Goal: Information Seeking & Learning: Learn about a topic

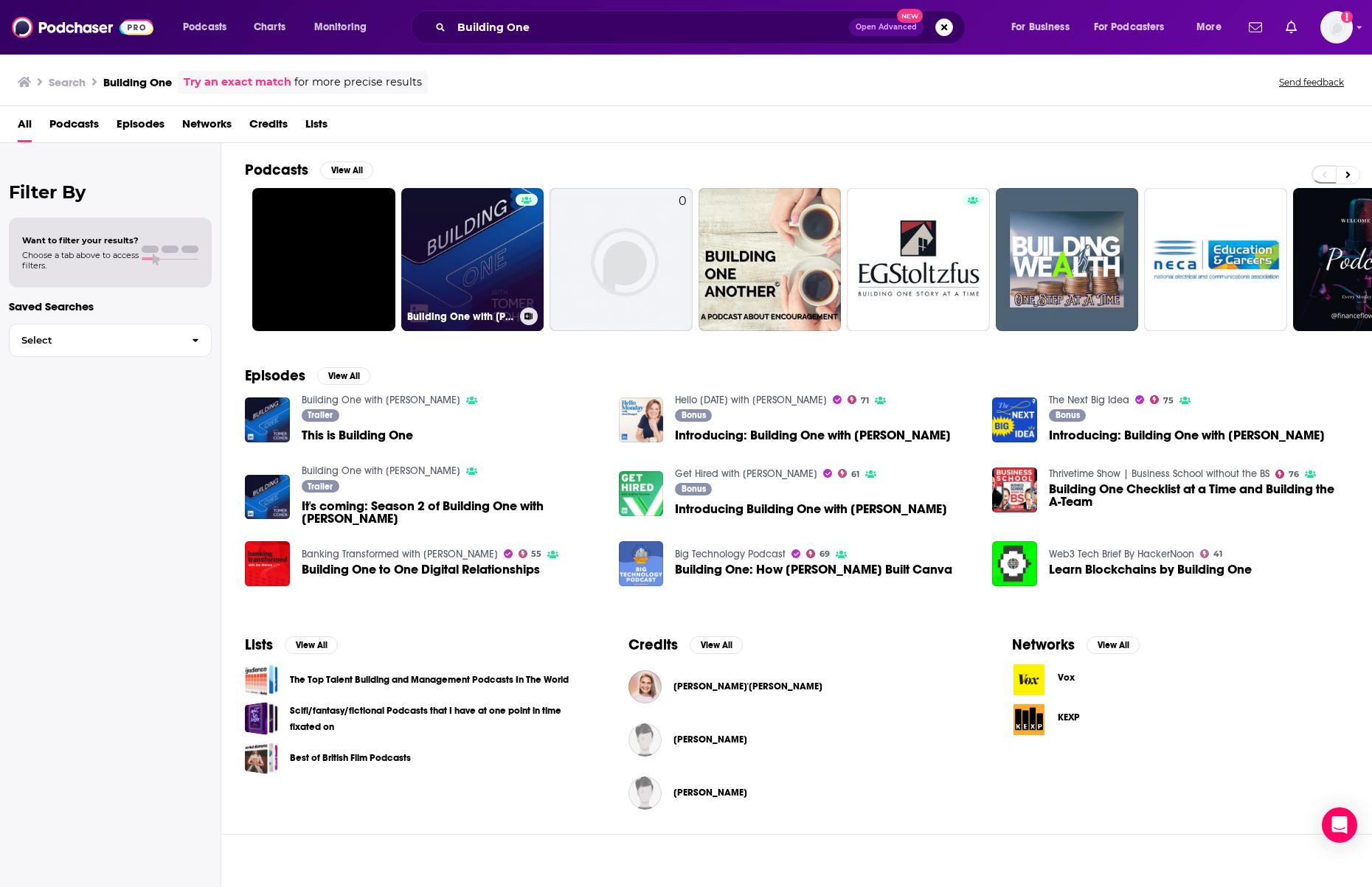
click at [540, 258] on link "Building One with [PERSON_NAME]" at bounding box center [473, 259] width 143 height 143
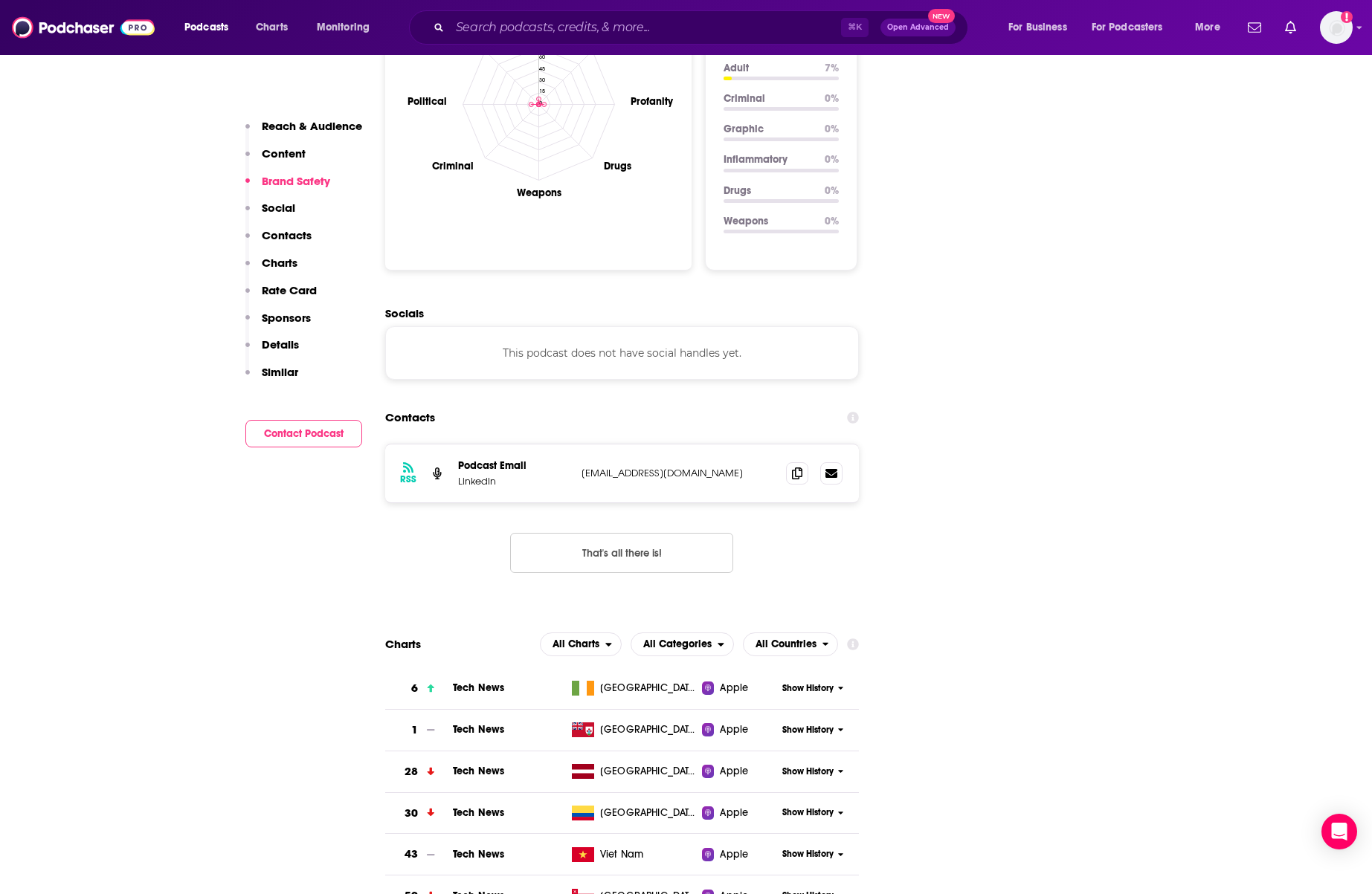
scroll to position [1544, 0]
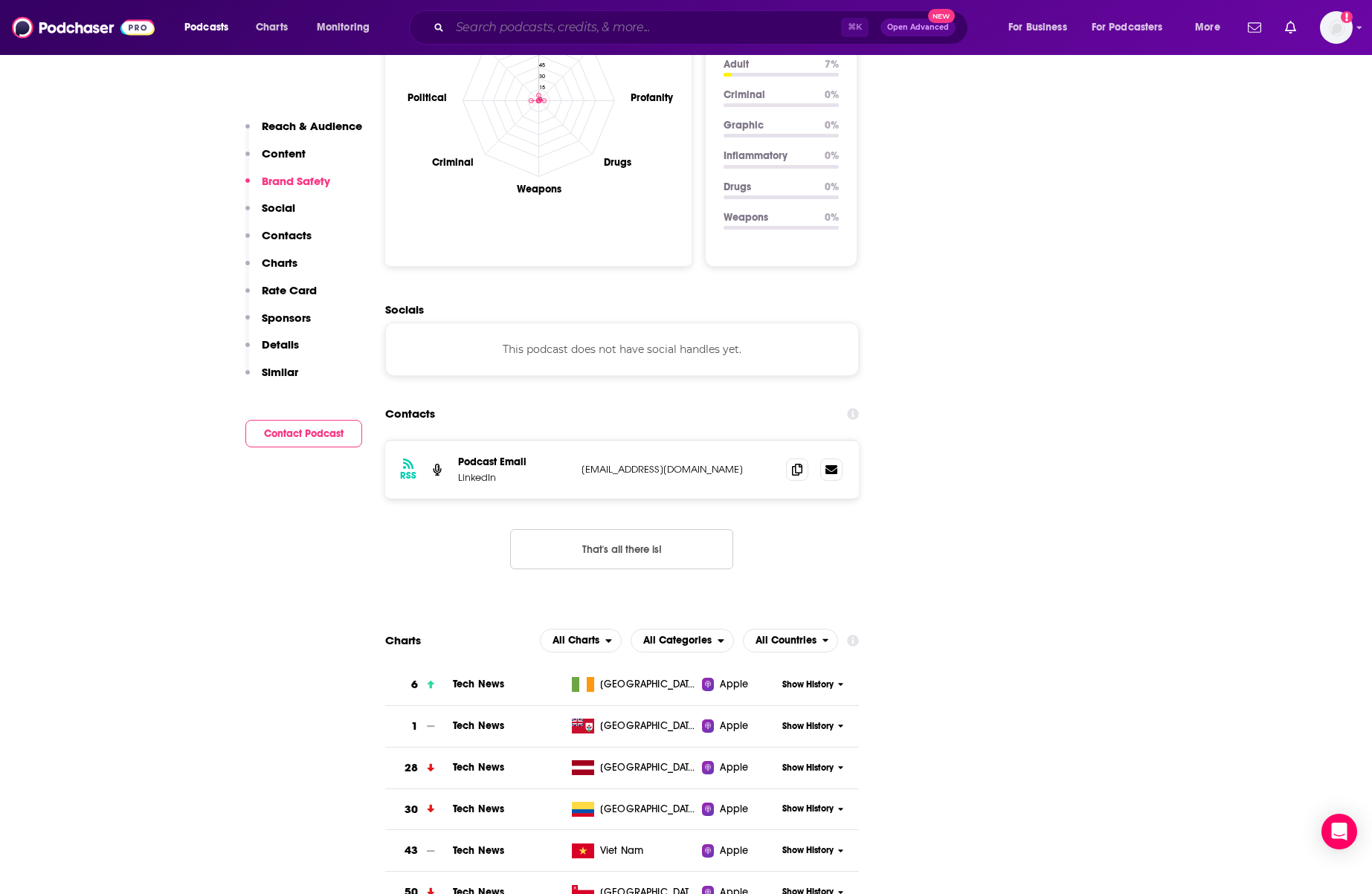
click at [529, 29] on input "Search podcasts, credits, & more..." at bounding box center [645, 27] width 391 height 24
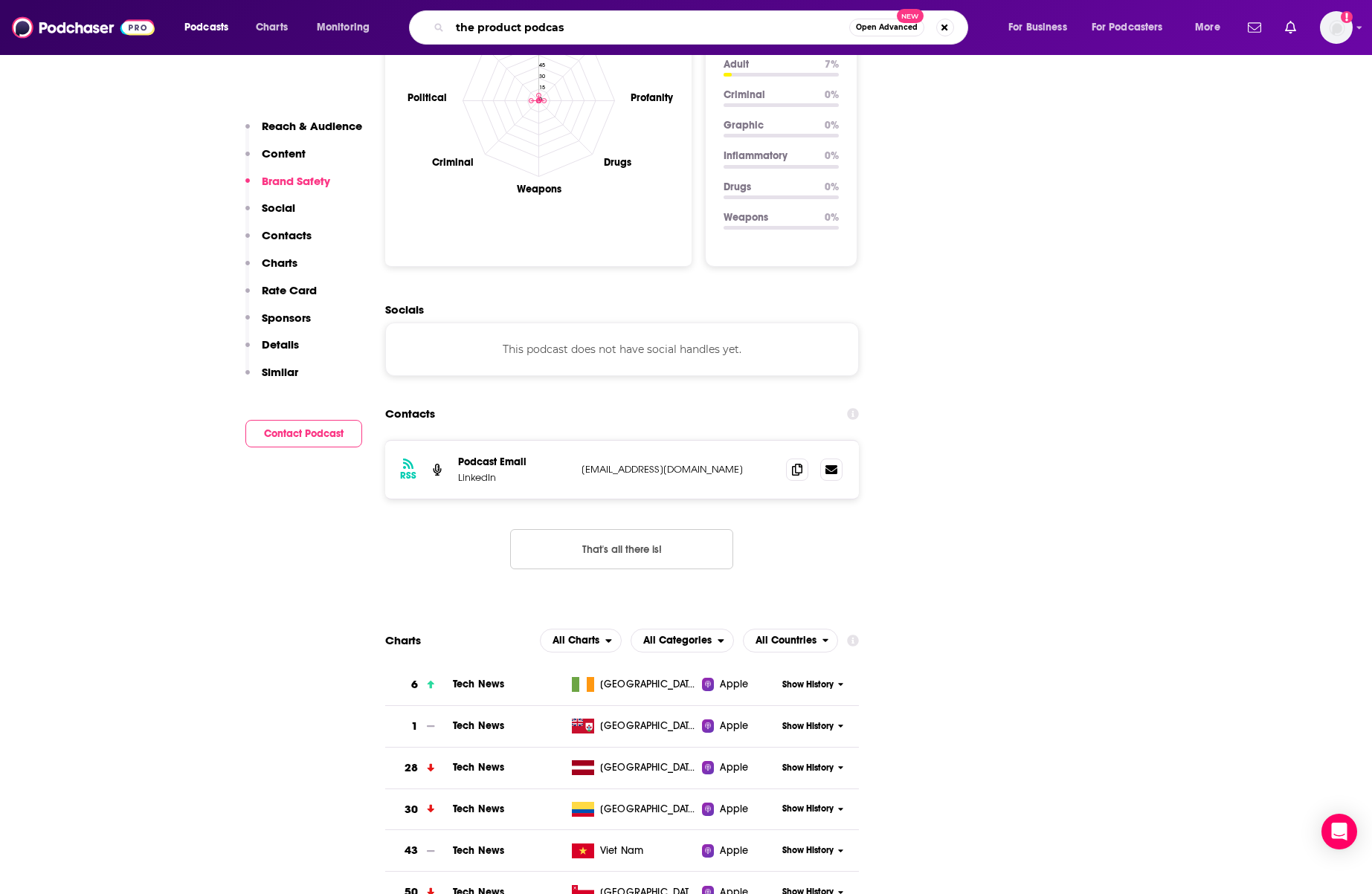
type input "the product podcast"
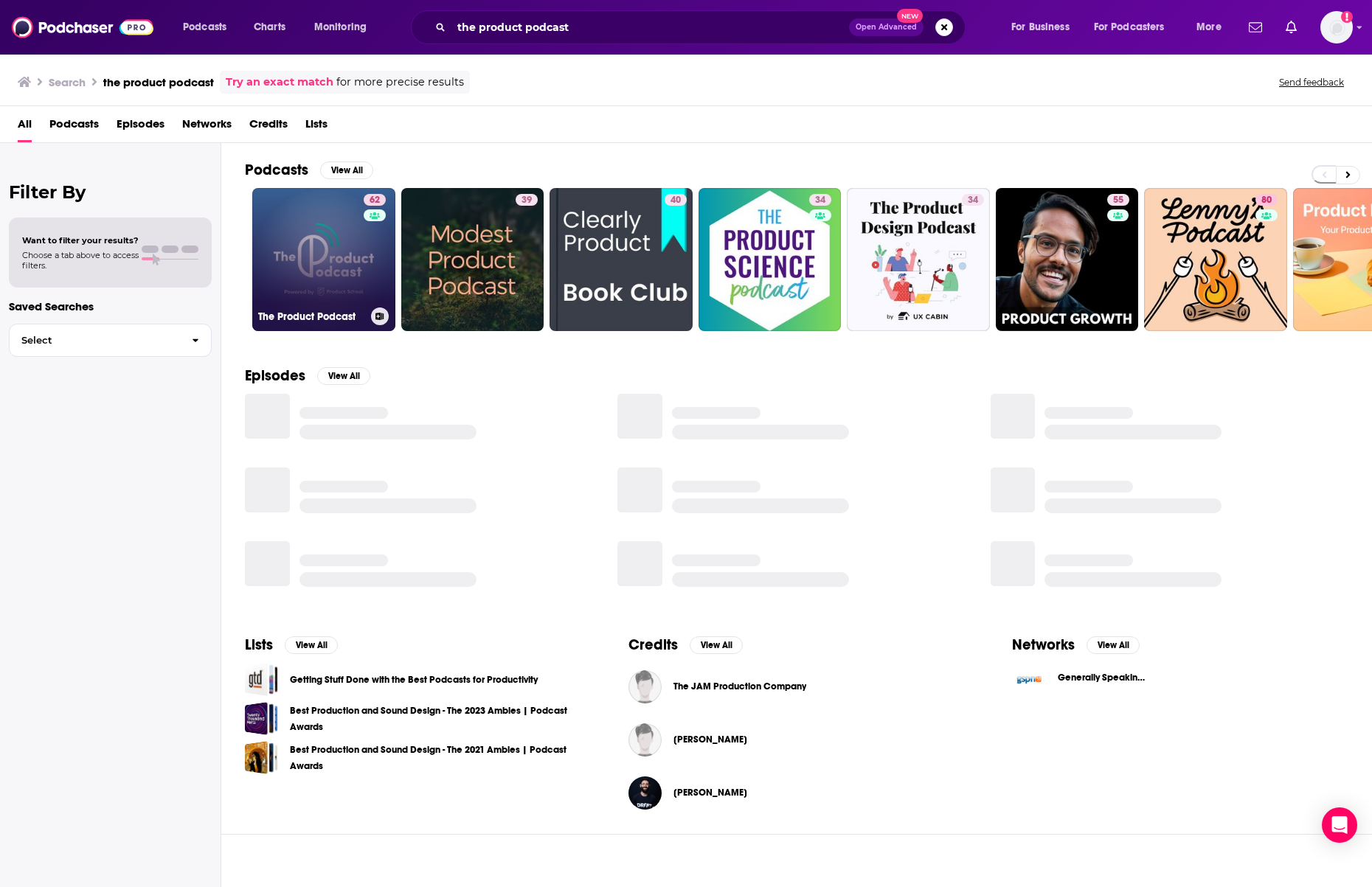
click at [273, 246] on link "62 The Product Podcast" at bounding box center [324, 259] width 143 height 143
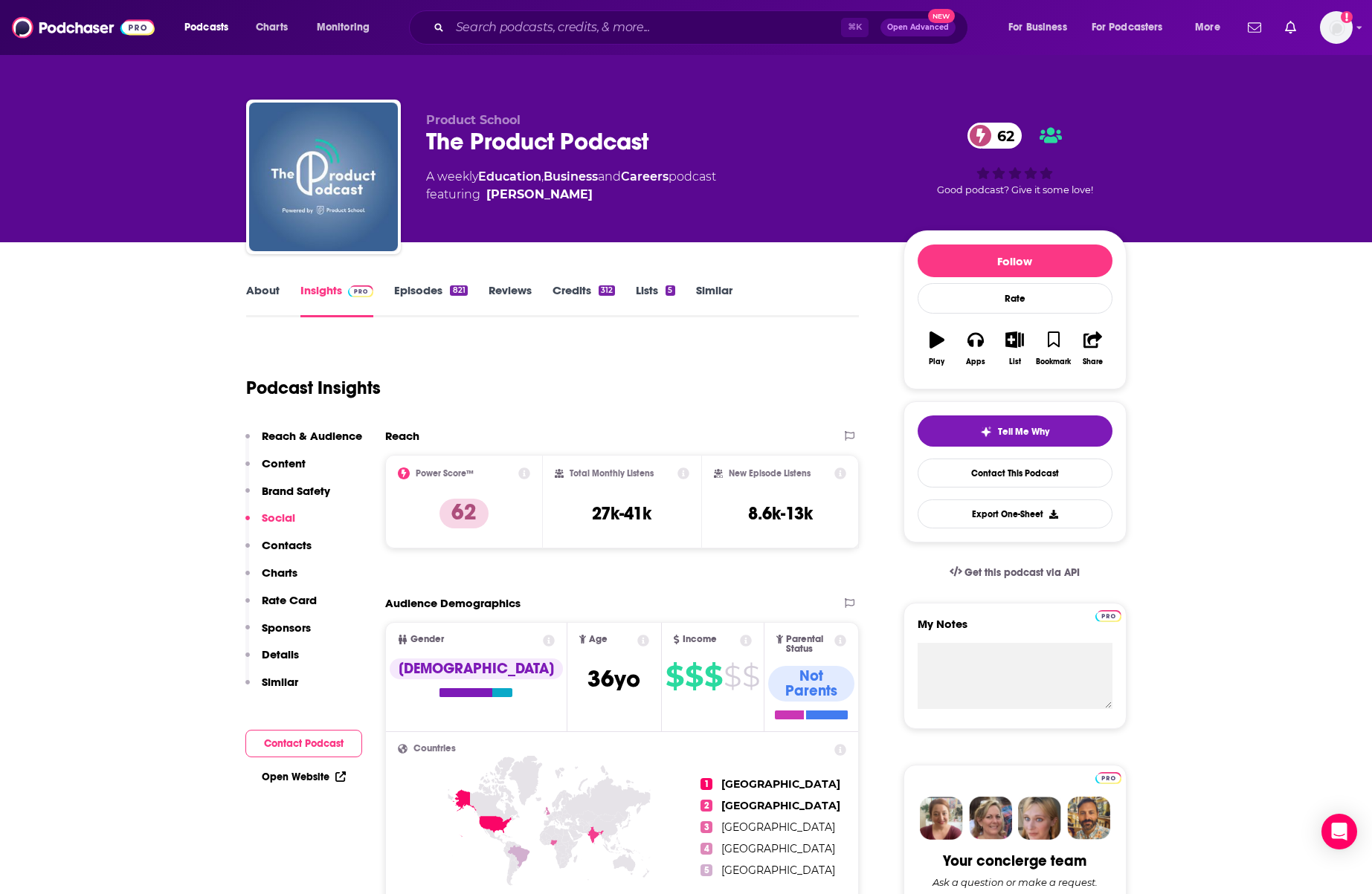
click at [428, 294] on link "Episodes 821" at bounding box center [431, 300] width 73 height 34
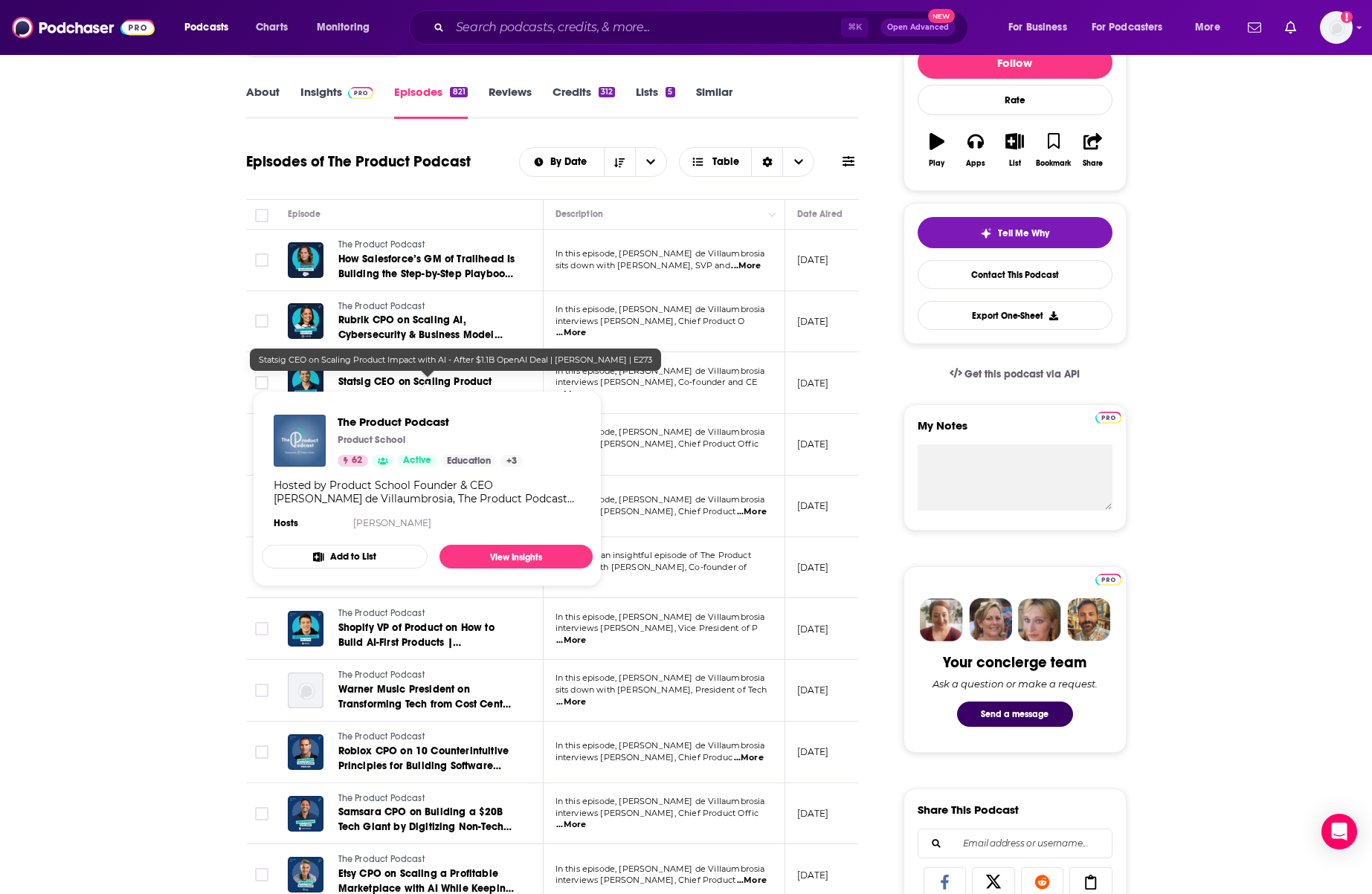
scroll to position [215, 0]
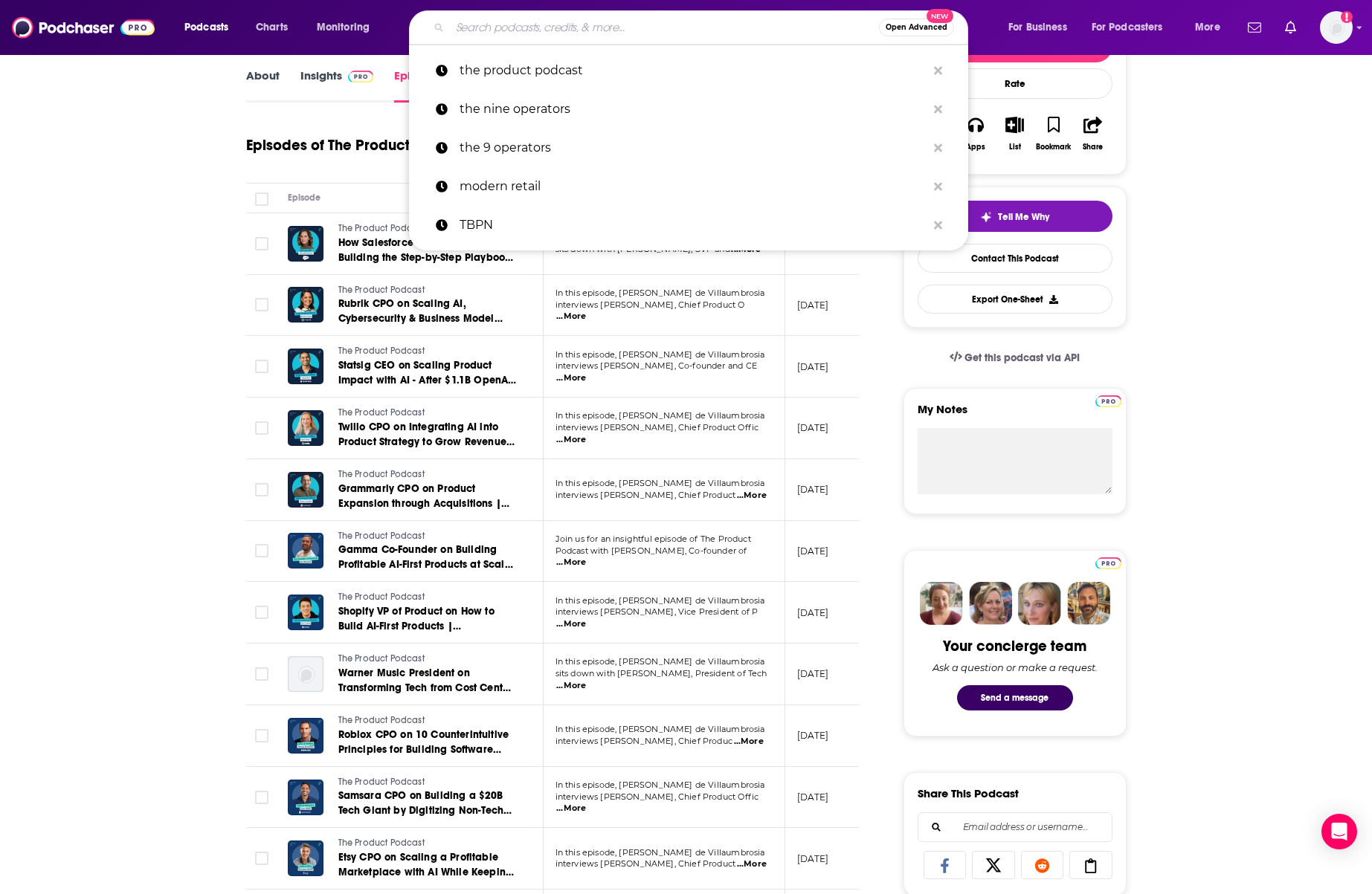
click at [497, 16] on input "Search podcasts, credits, & more..." at bounding box center [664, 27] width 429 height 24
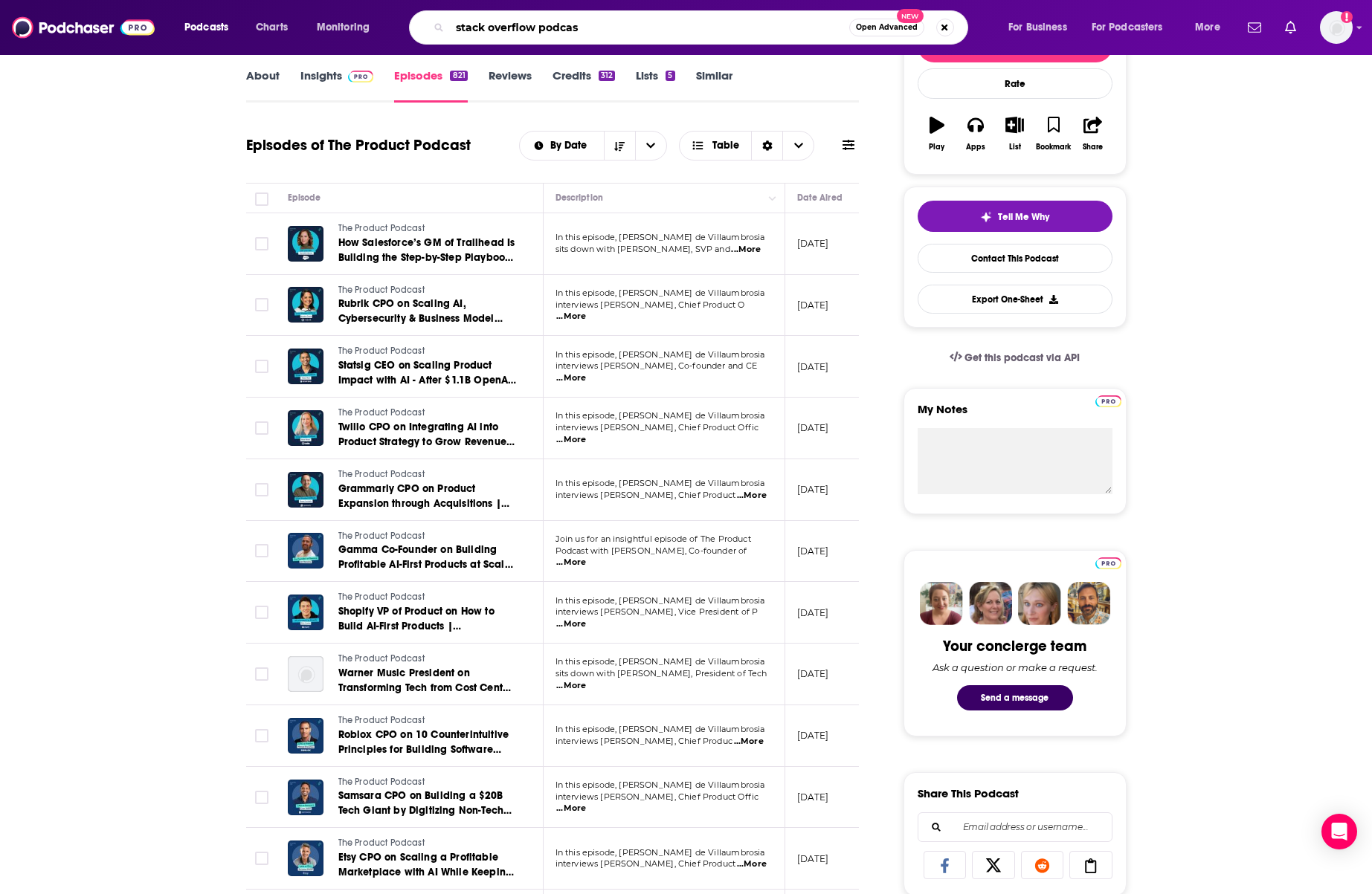
type input "stack overflow podcast"
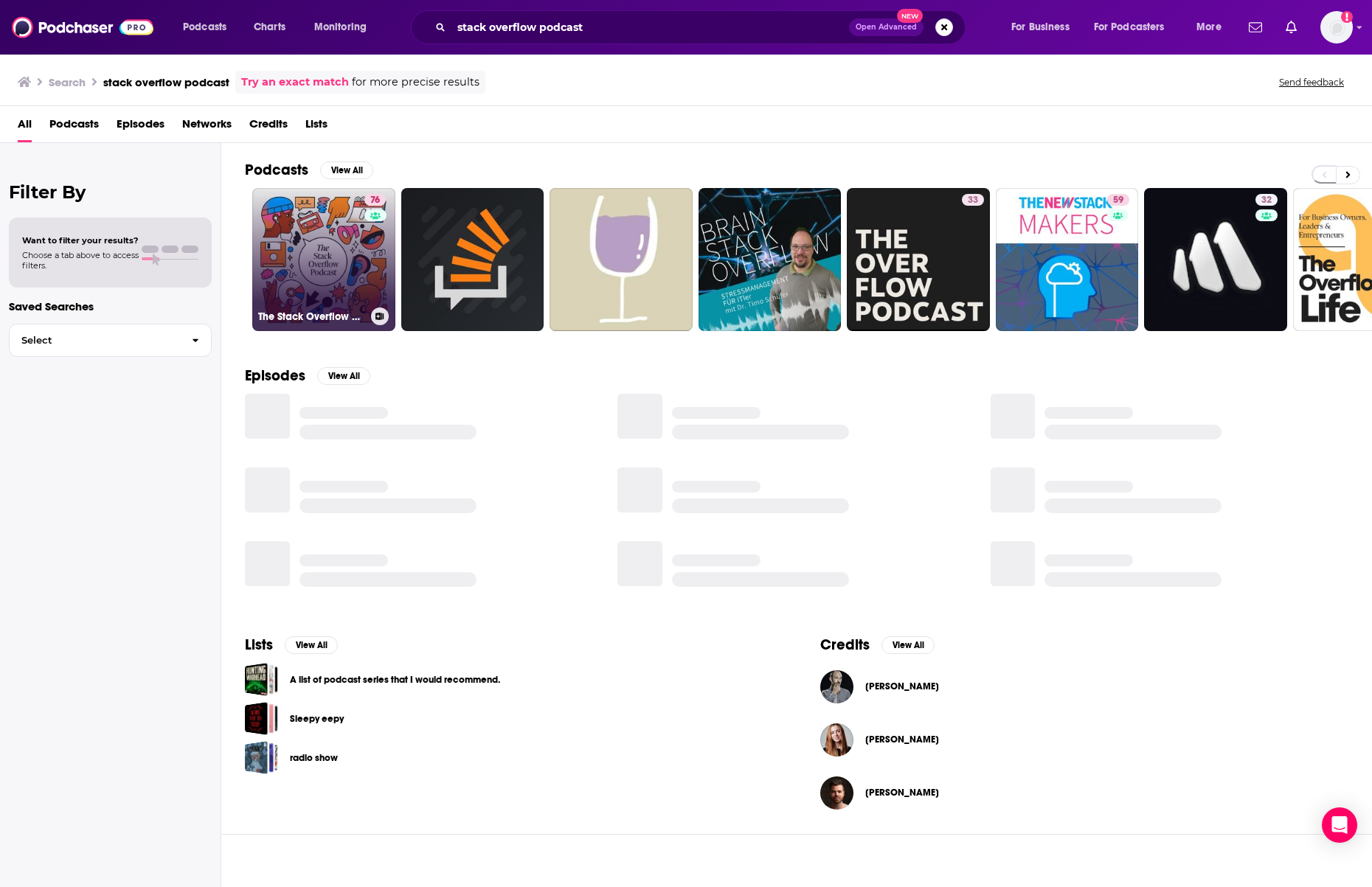
click at [290, 207] on link "76 The Stack Overflow Podcast" at bounding box center [324, 259] width 143 height 143
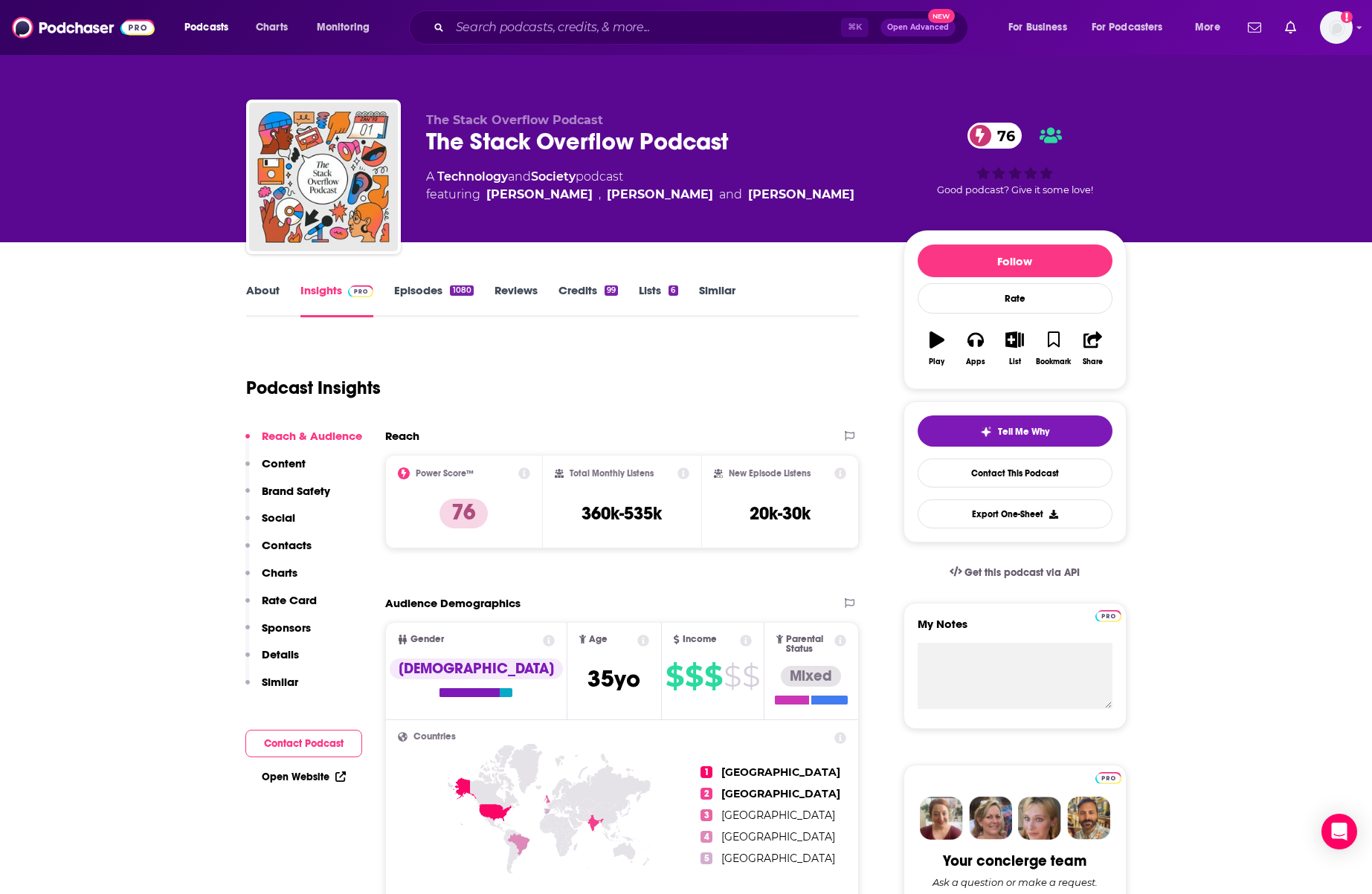
scroll to position [3, 0]
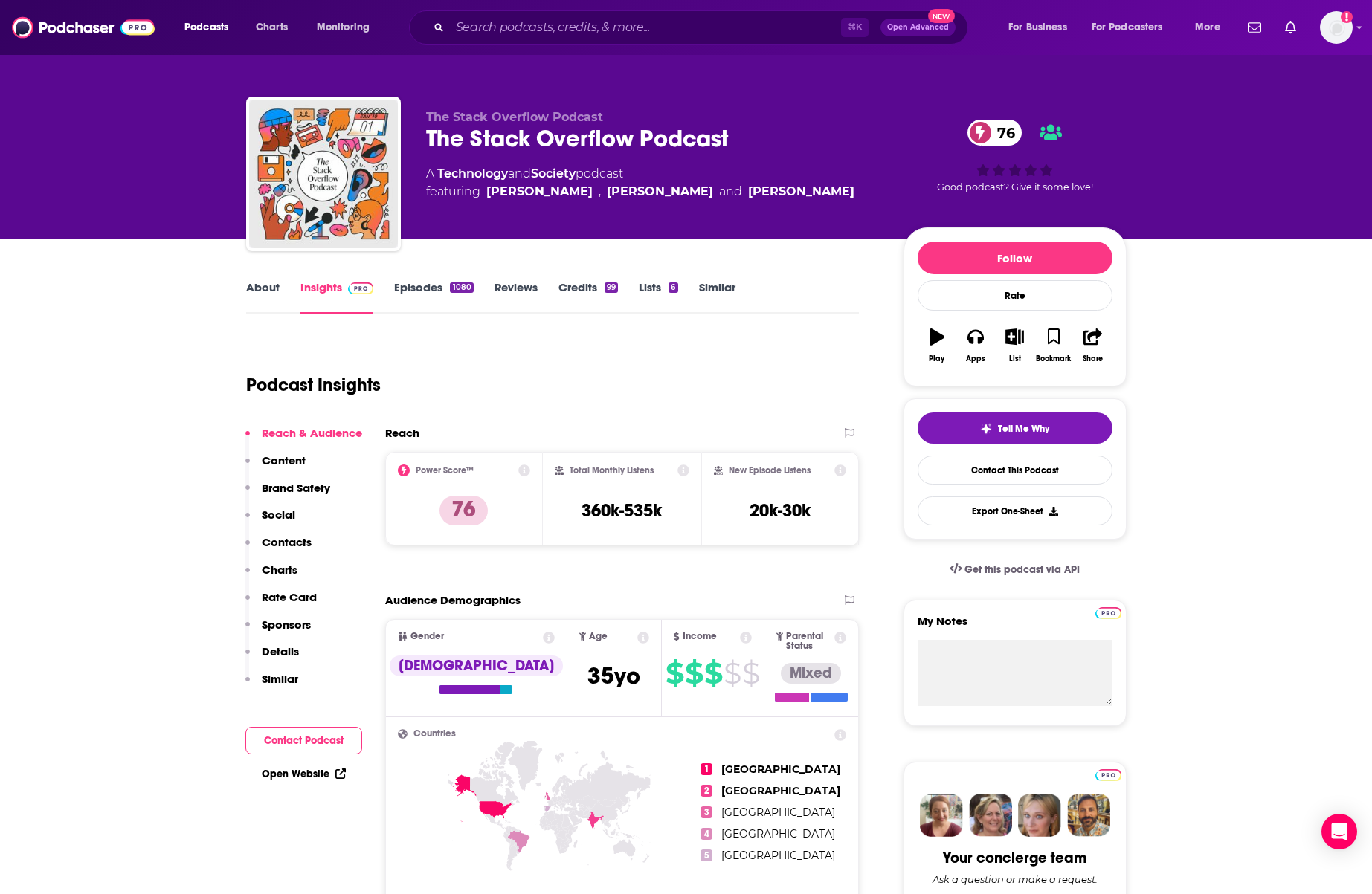
click at [417, 289] on link "Episodes 1080" at bounding box center [434, 297] width 79 height 34
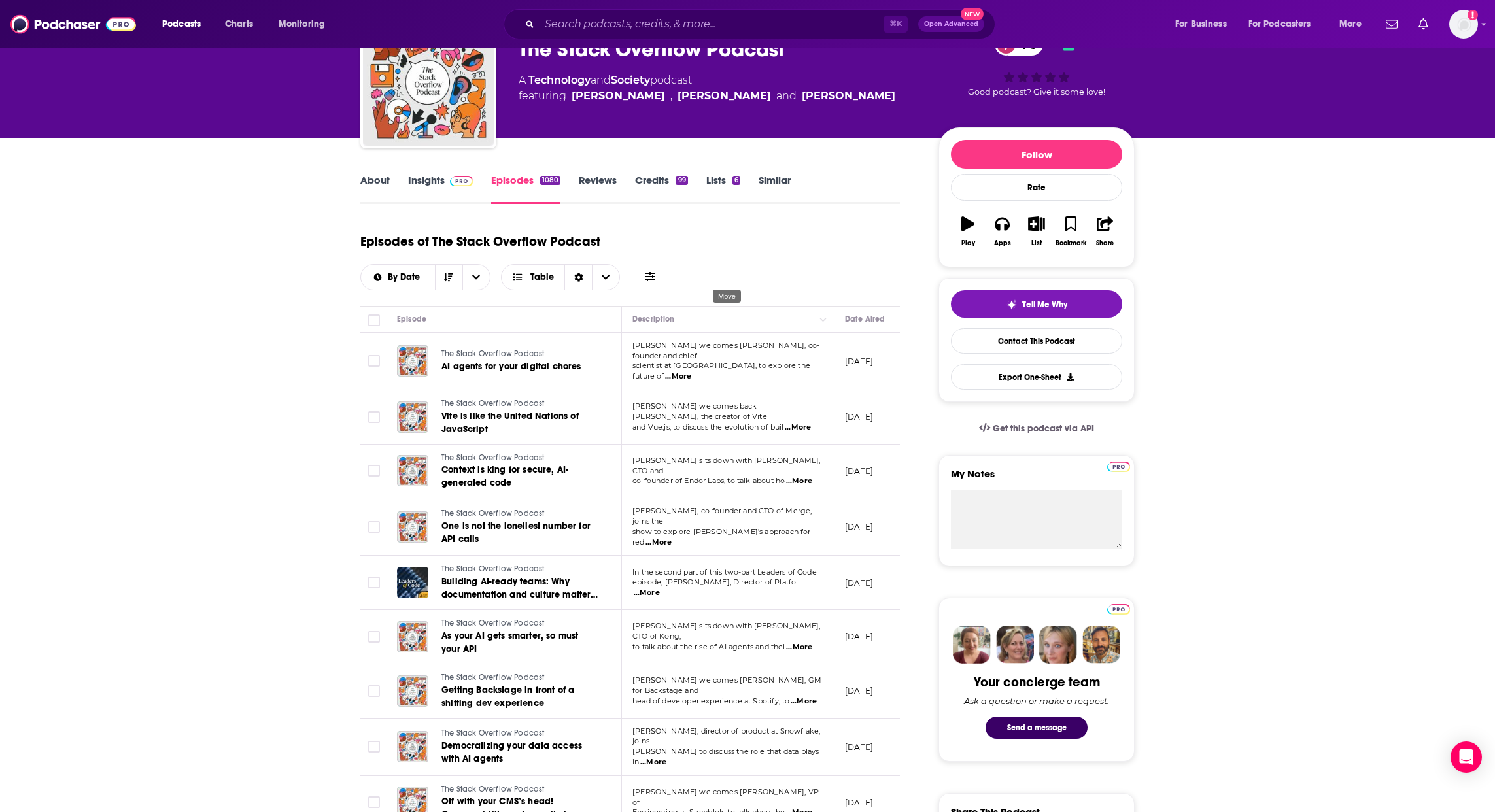
scroll to position [79, 0]
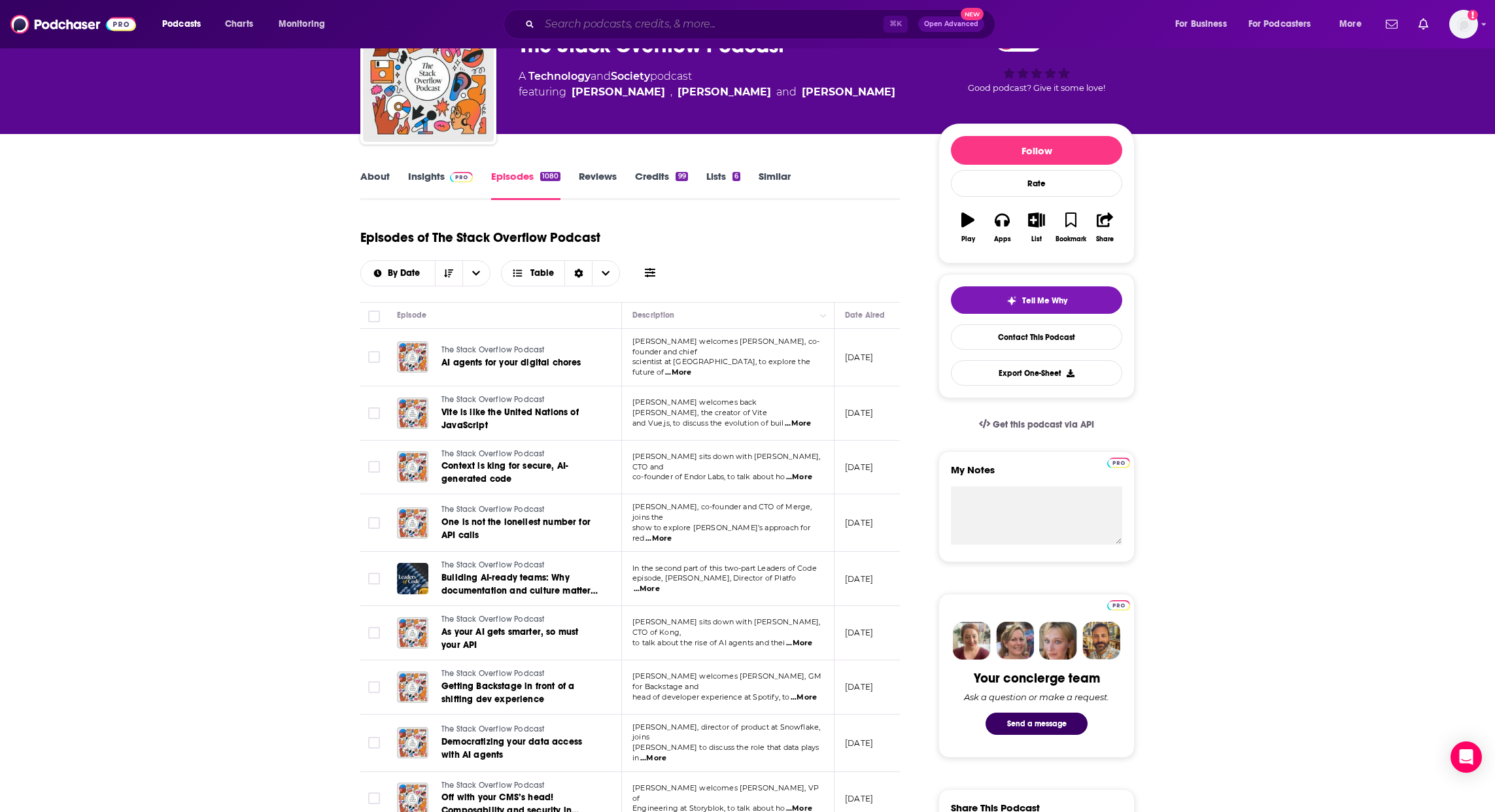
click at [680, 23] on input "Search podcasts, credits, & more..." at bounding box center [712, 24] width 344 height 21
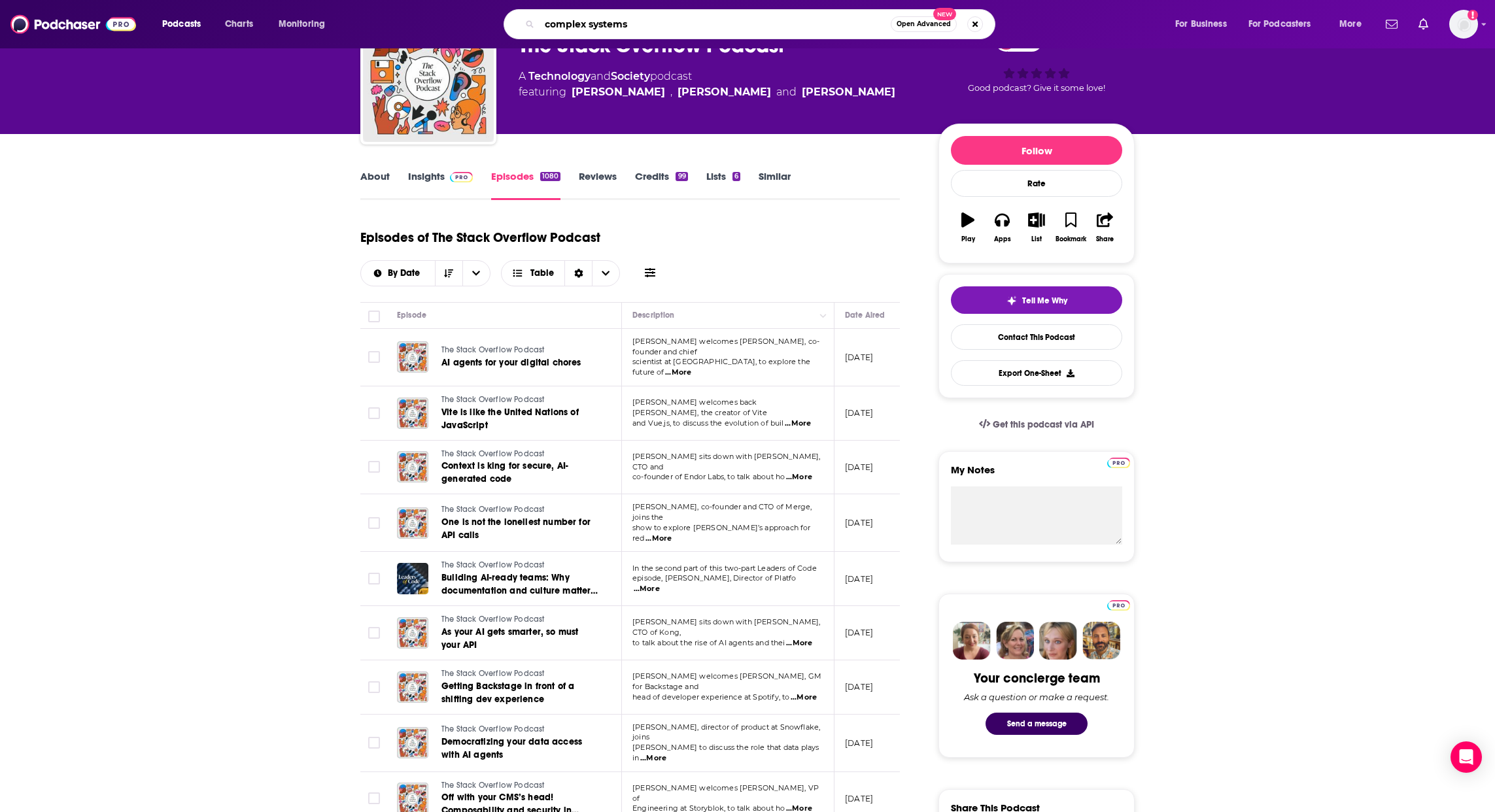
type input "complex systems"
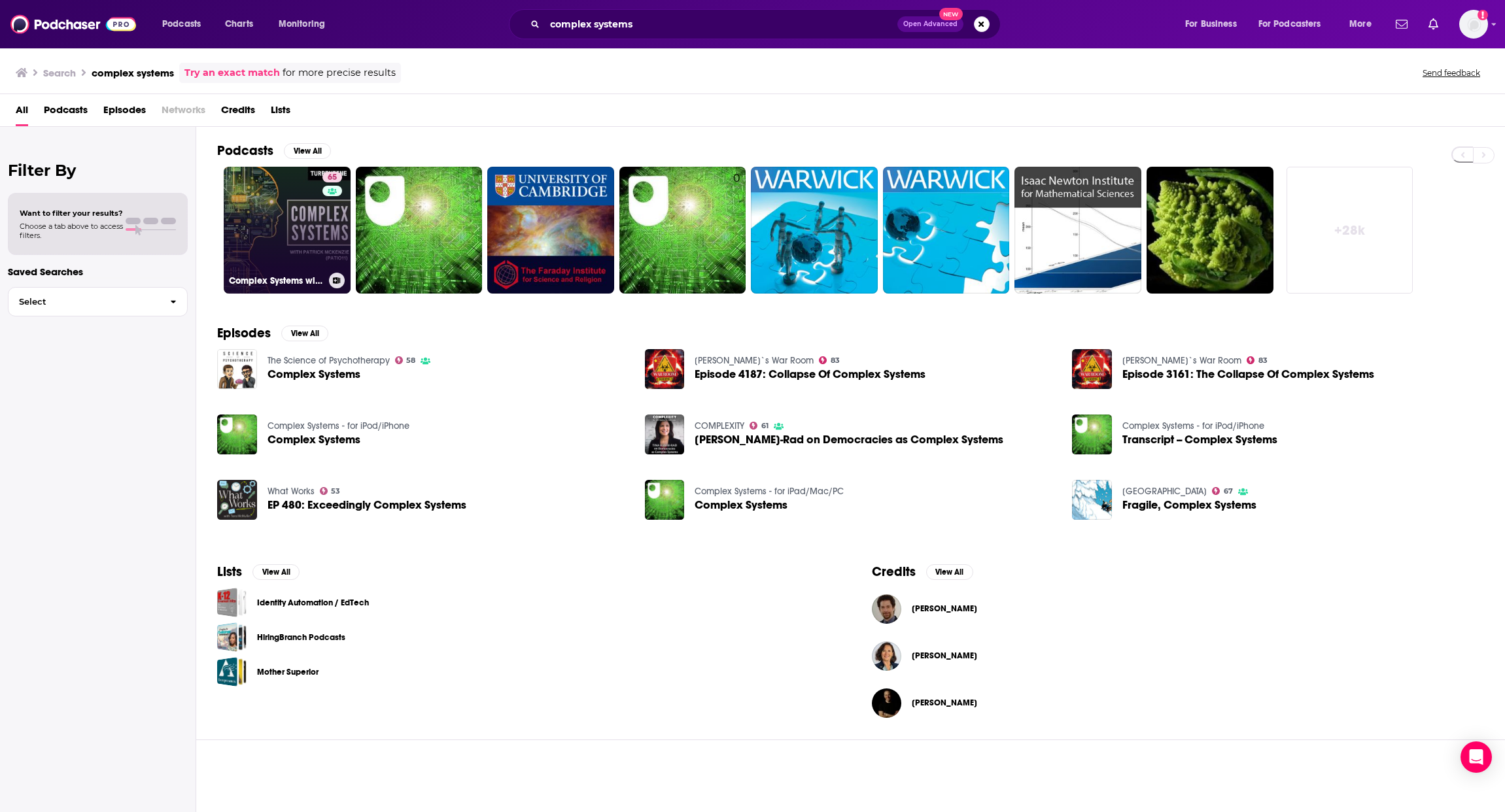
click at [266, 232] on link "65 Complex Systems with [PERSON_NAME] (patio11)" at bounding box center [288, 230] width 127 height 127
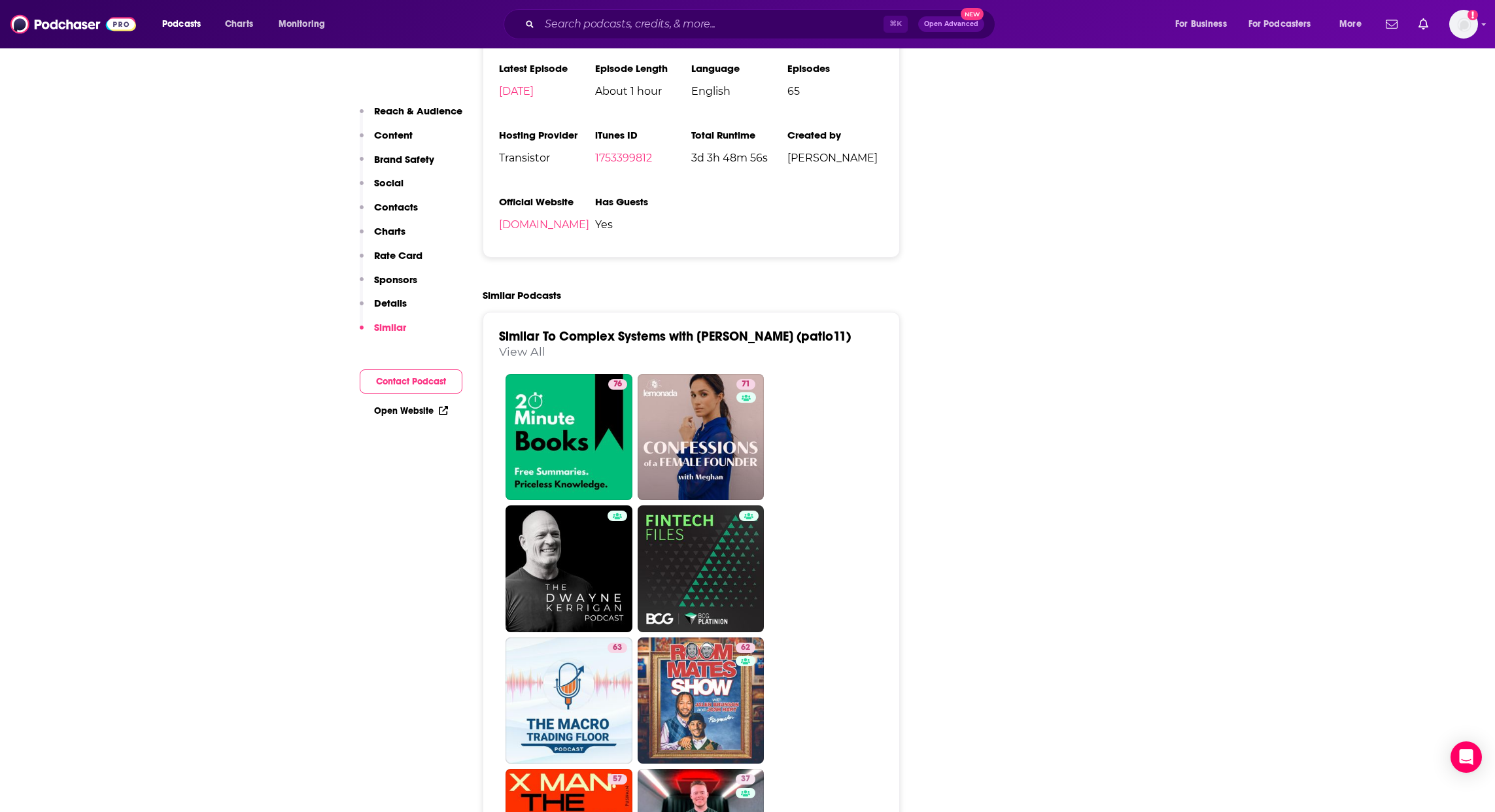
scroll to position [2780, 0]
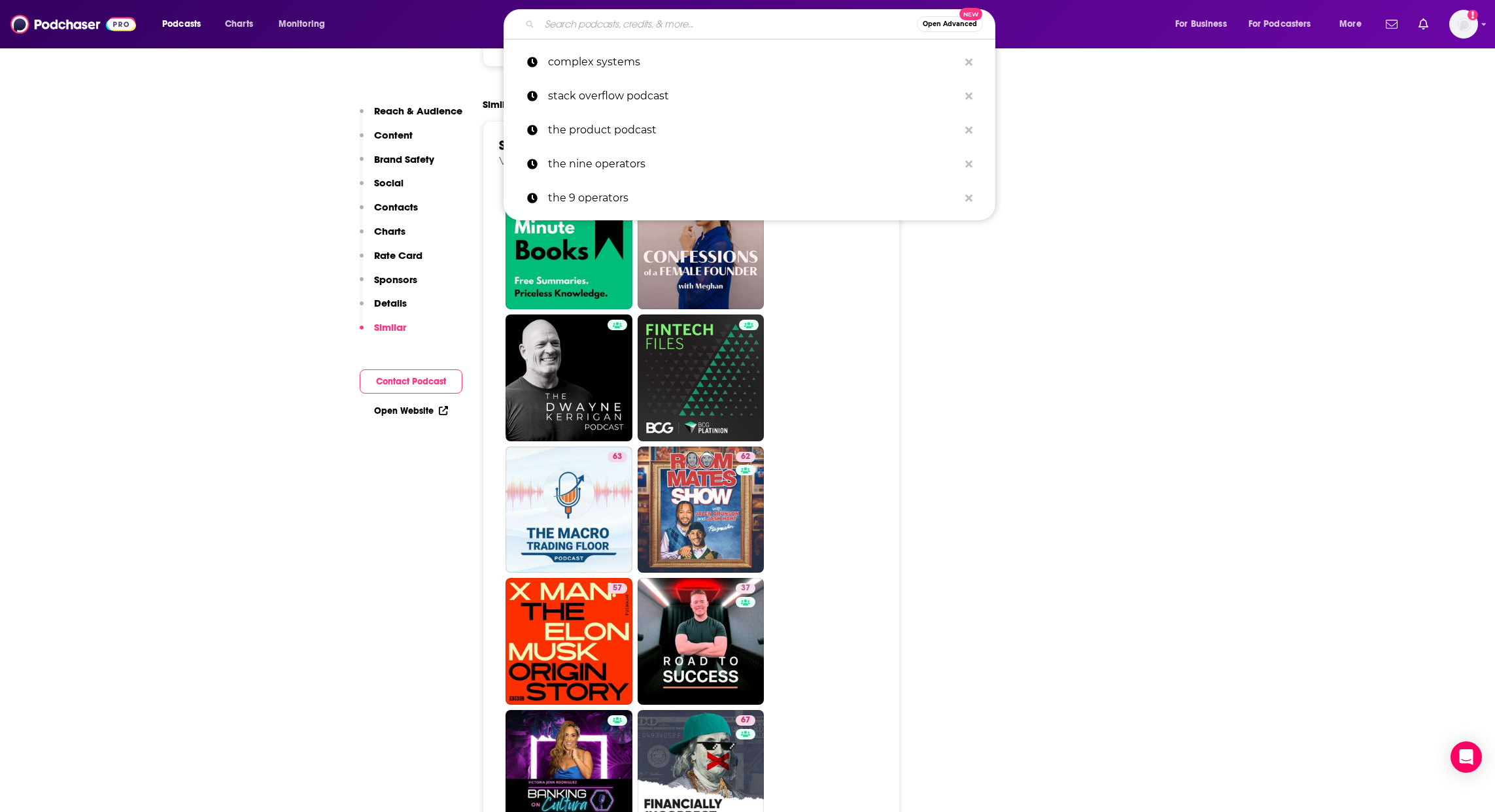
click at [656, 18] on input "Search podcasts, credits, & more..." at bounding box center [728, 24] width 378 height 21
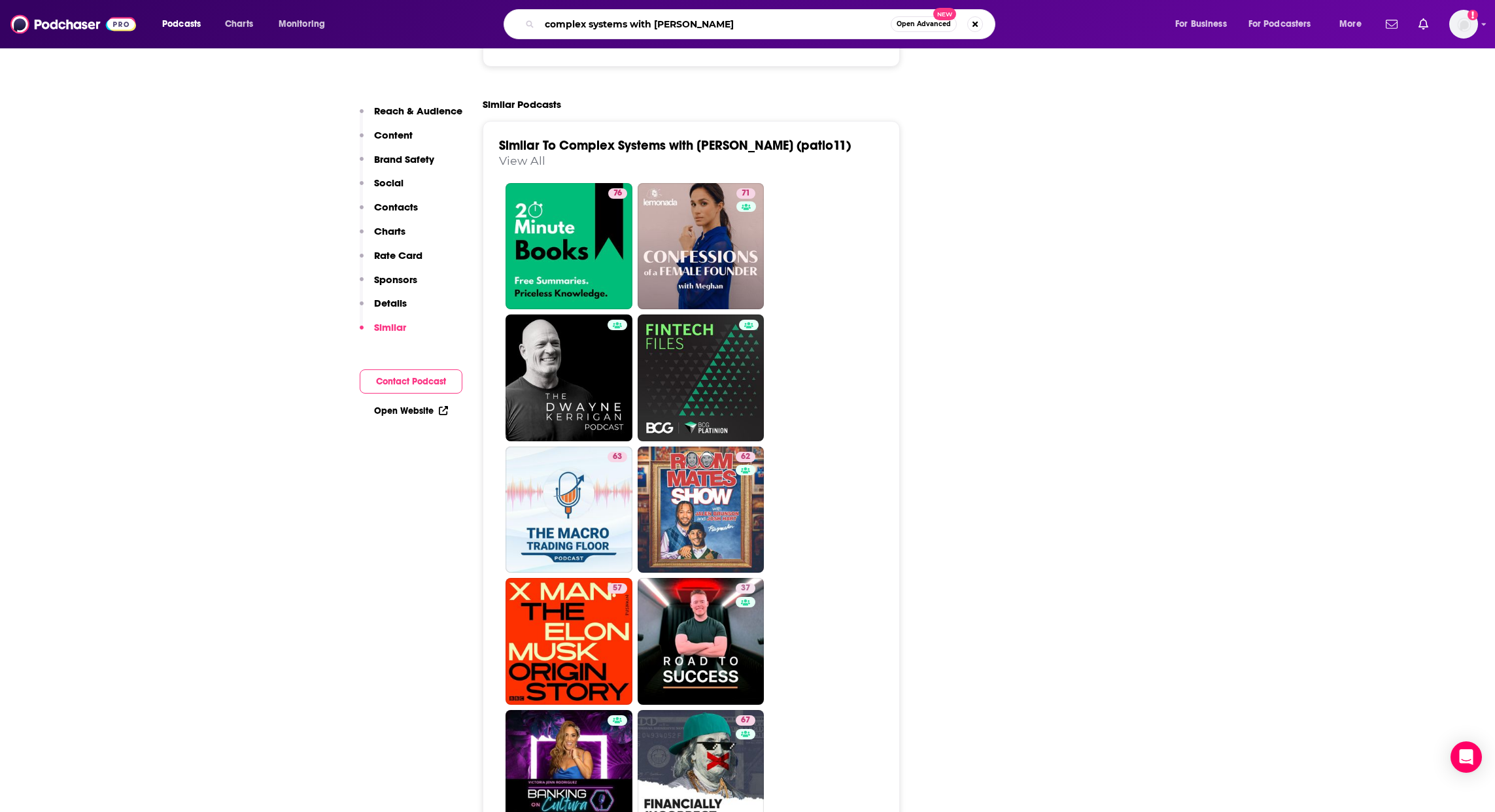
type input "complex systems with [PERSON_NAME]"
click at [747, 137] on link "Similar To Complex Systems with [PERSON_NAME] (patio11)" at bounding box center [675, 145] width 352 height 16
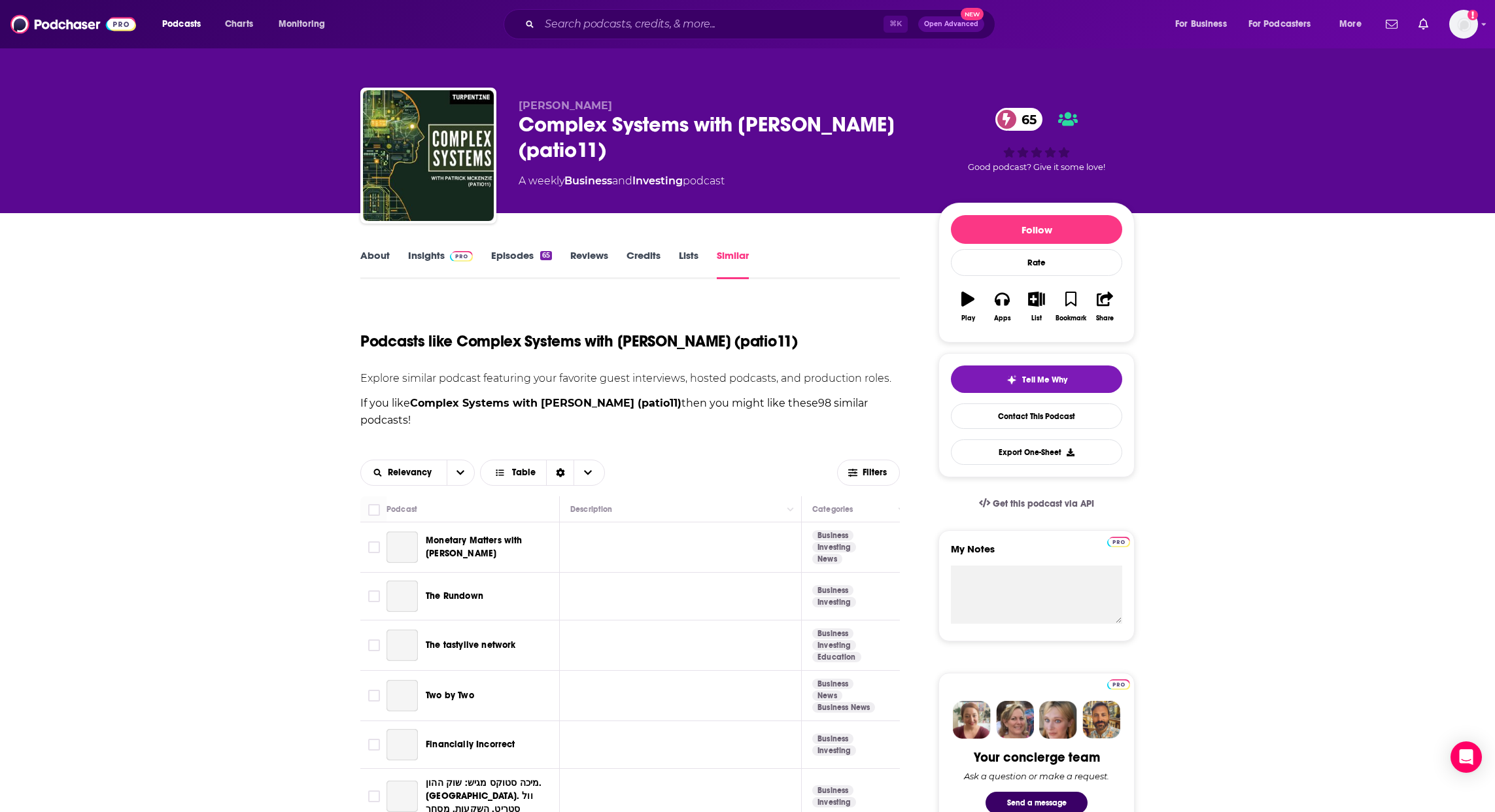
click at [516, 258] on link "Episodes 65" at bounding box center [521, 264] width 61 height 30
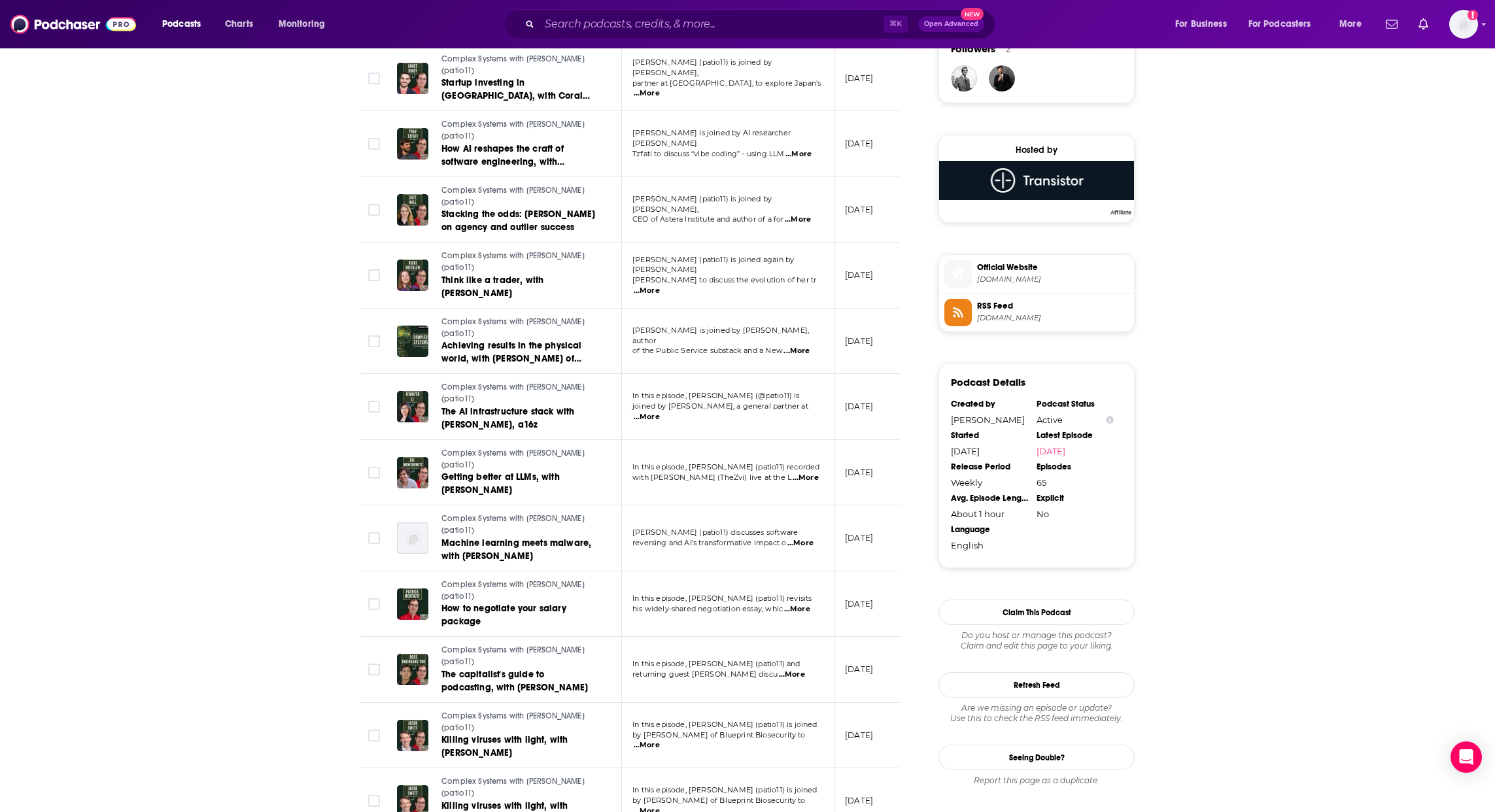
scroll to position [1022, 0]
